Goal: Information Seeking & Learning: Learn about a topic

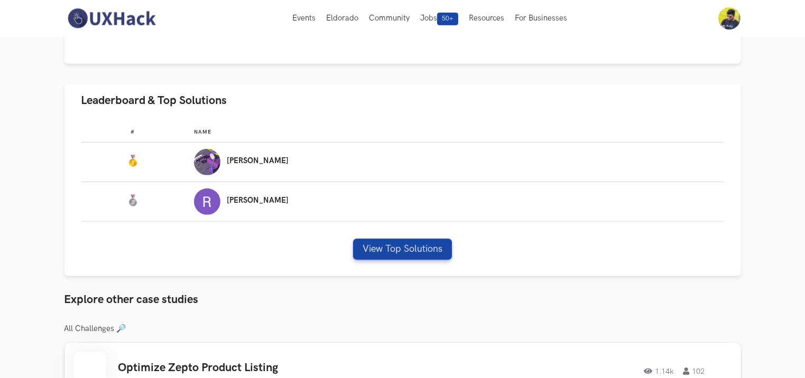
scroll to position [598, 0]
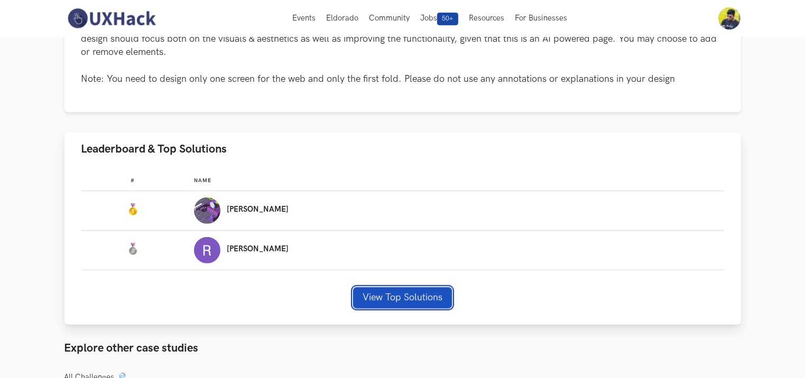
click at [381, 299] on button "View Top Solutions" at bounding box center [402, 298] width 99 height 21
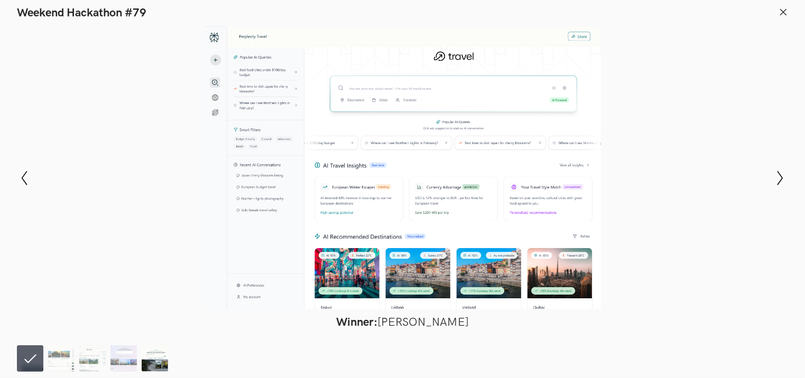
click at [149, 364] on img at bounding box center [155, 359] width 26 height 26
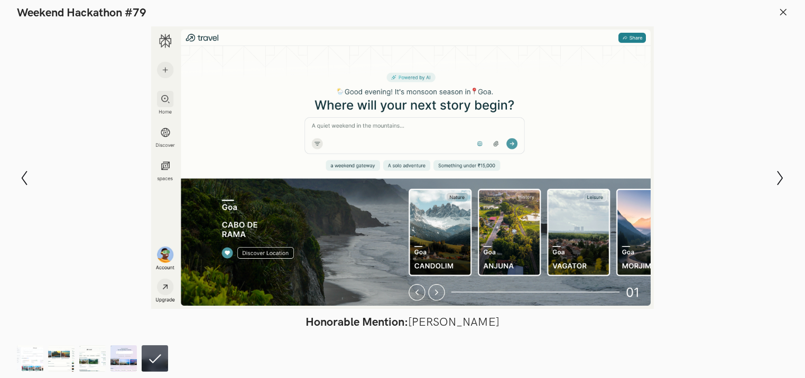
click at [784, 11] on line at bounding box center [784, 12] width 6 height 6
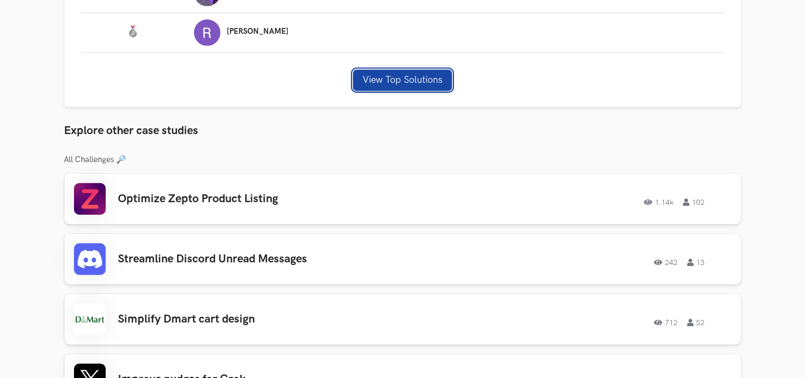
scroll to position [816, 0]
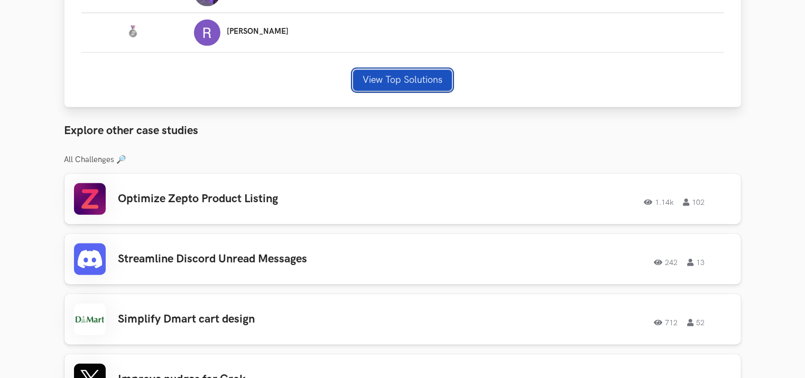
click at [394, 79] on button "View Top Solutions" at bounding box center [402, 80] width 99 height 21
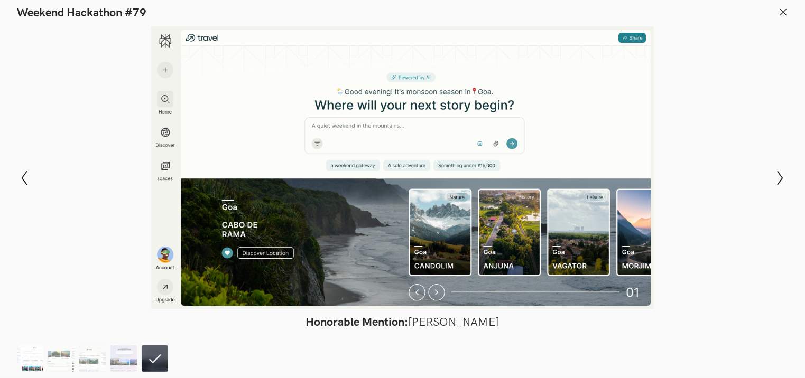
click at [25, 368] on img at bounding box center [30, 359] width 26 height 26
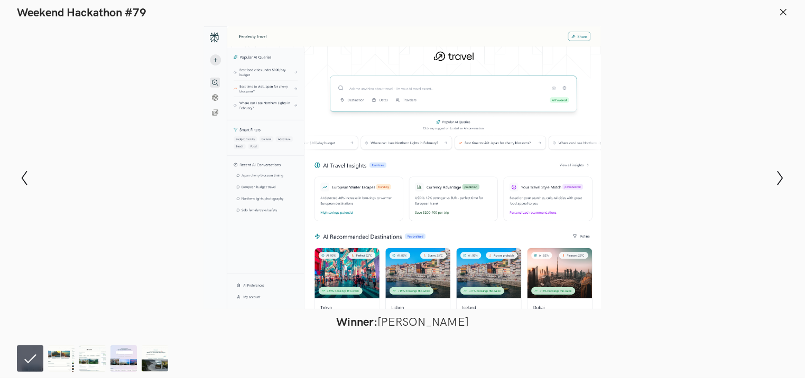
click at [209, 134] on div at bounding box center [403, 167] width 728 height 283
click at [275, 127] on div at bounding box center [403, 167] width 728 height 283
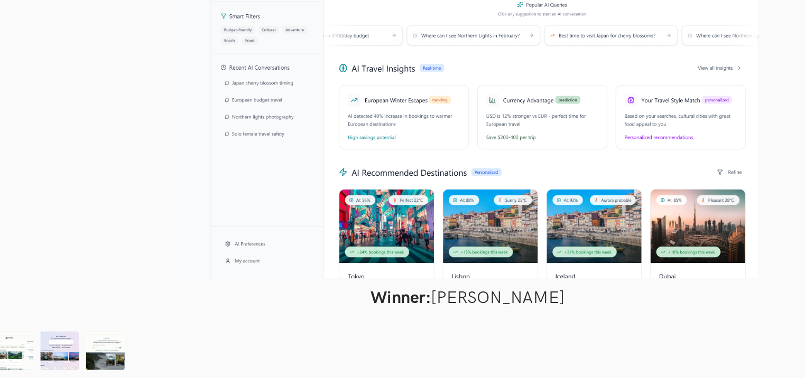
scroll to position [875, 0]
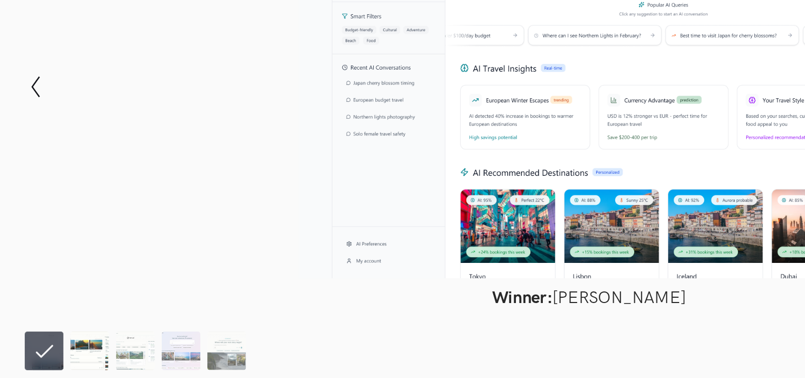
click at [56, 369] on img at bounding box center [61, 359] width 26 height 26
